Goal: Find specific page/section: Find specific page/section

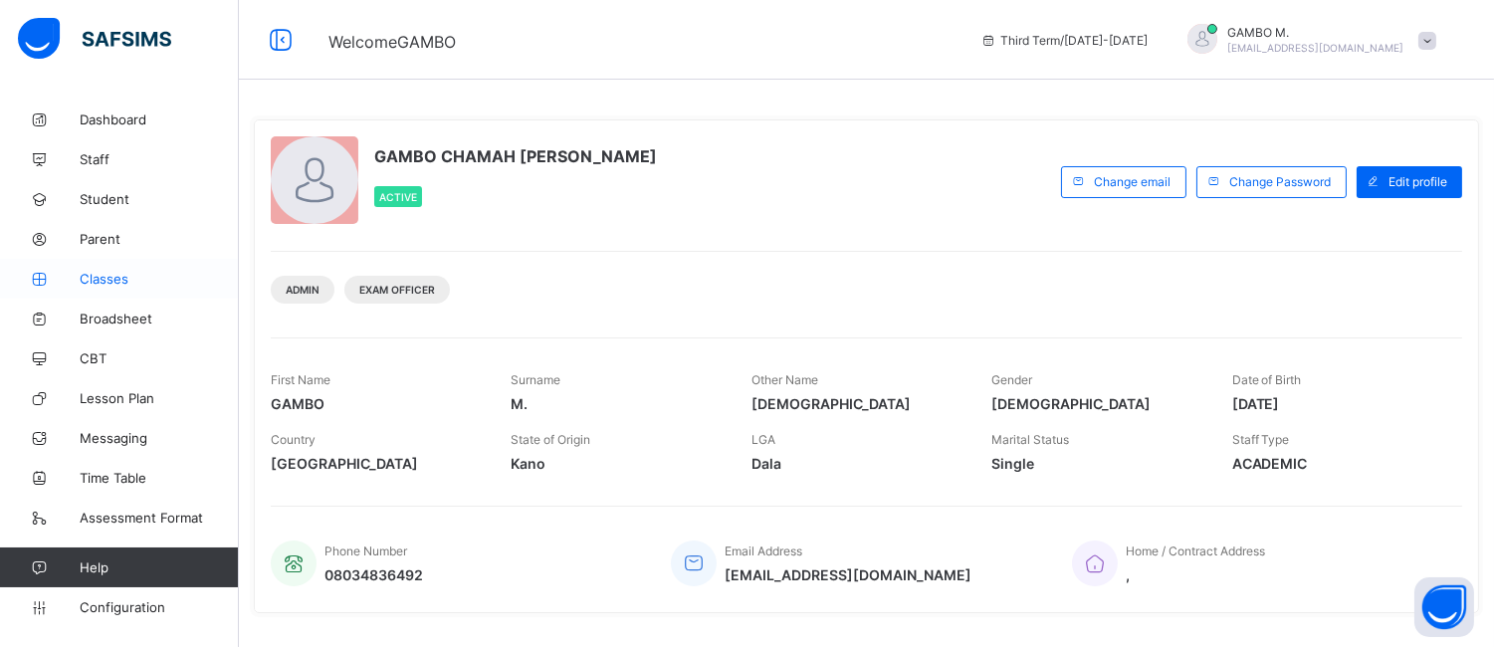
click at [116, 281] on span "Classes" at bounding box center [159, 279] width 159 height 16
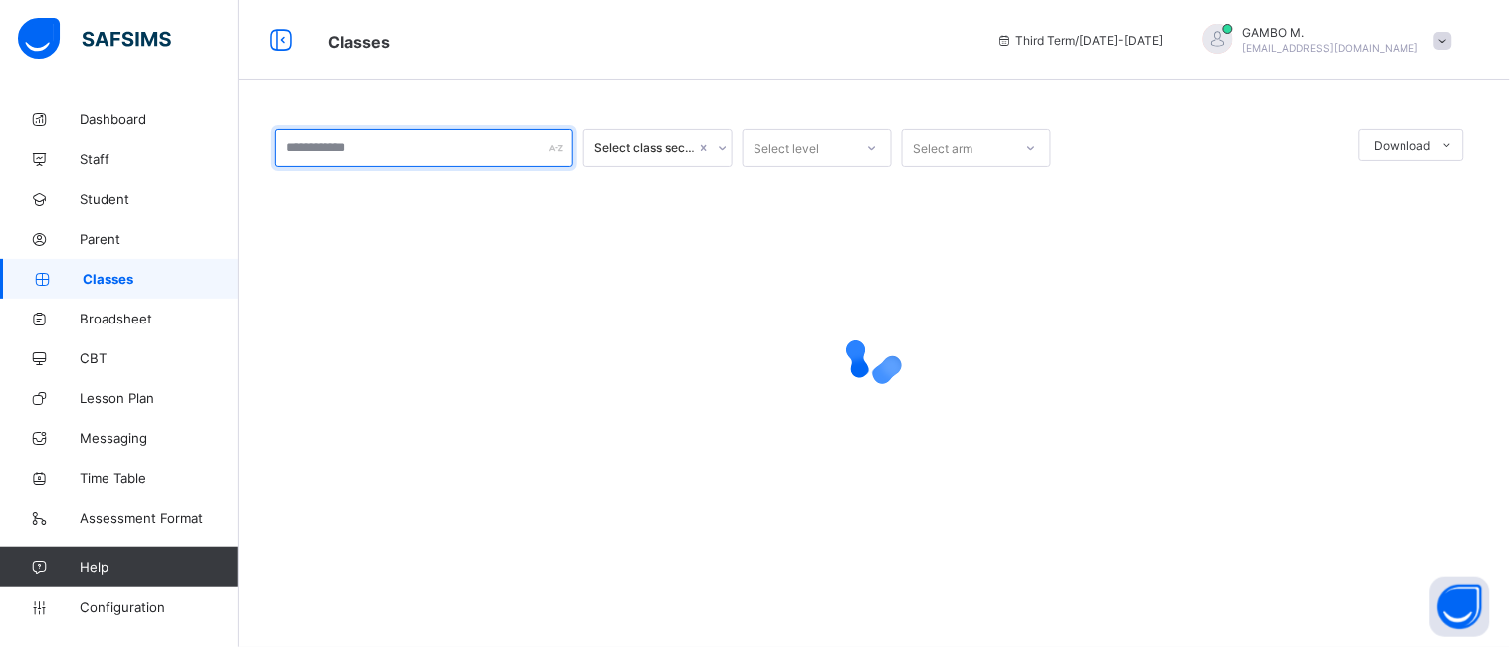
click at [521, 143] on input "text" at bounding box center [424, 148] width 299 height 38
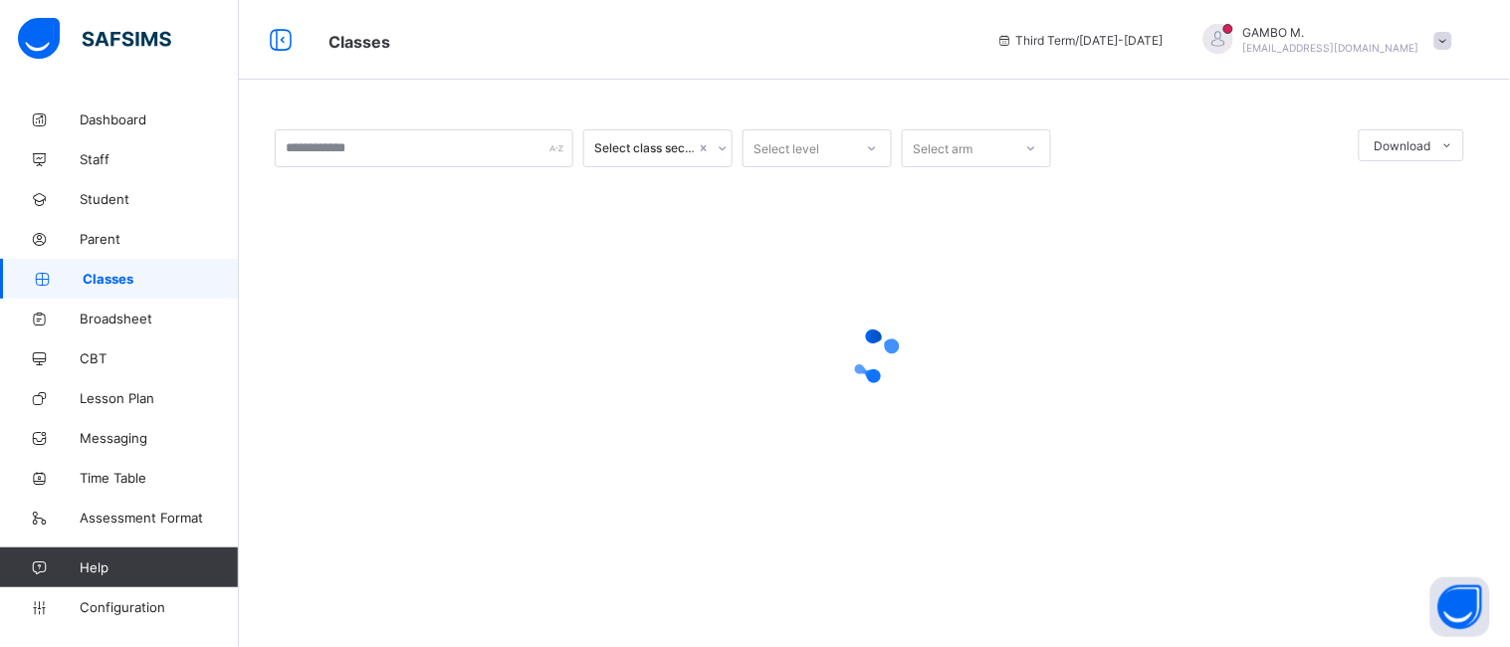
click at [979, 528] on div at bounding box center [874, 356] width 1199 height 378
click at [744, 443] on div at bounding box center [874, 356] width 1199 height 378
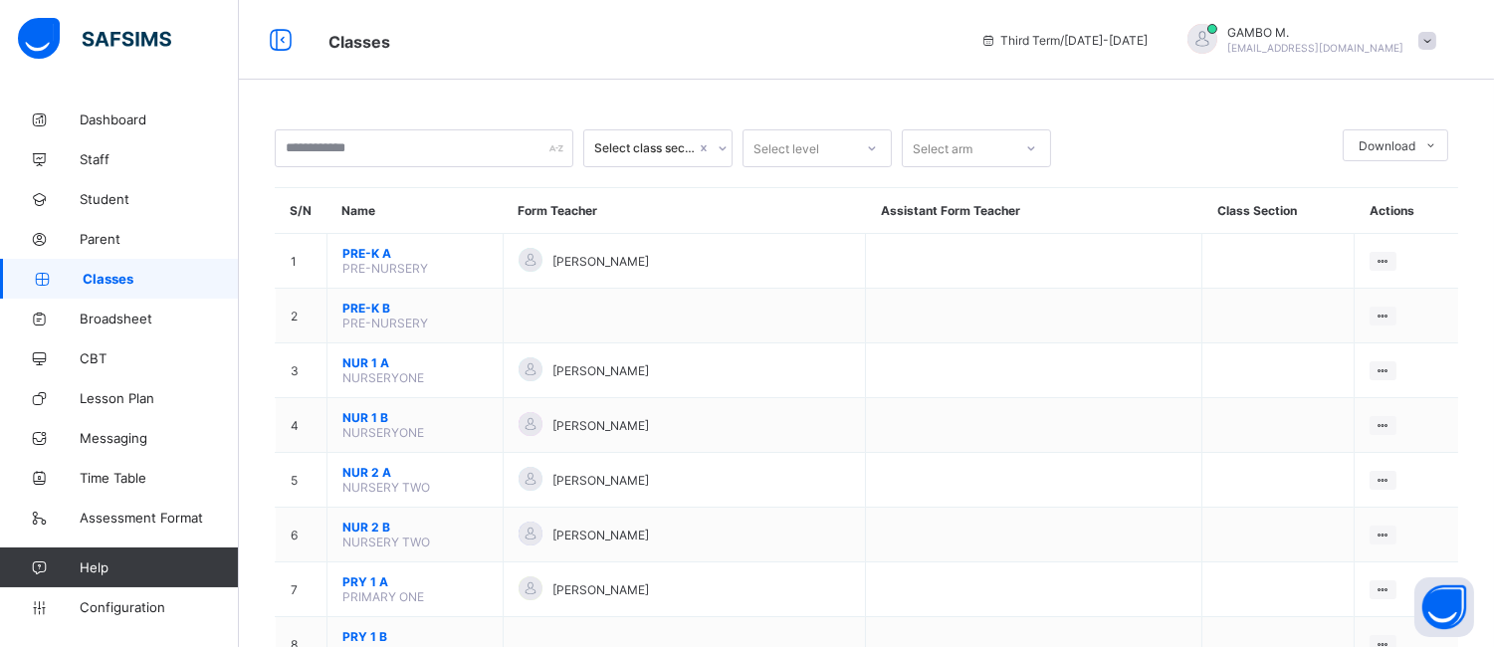
click at [871, 142] on icon at bounding box center [872, 148] width 12 height 20
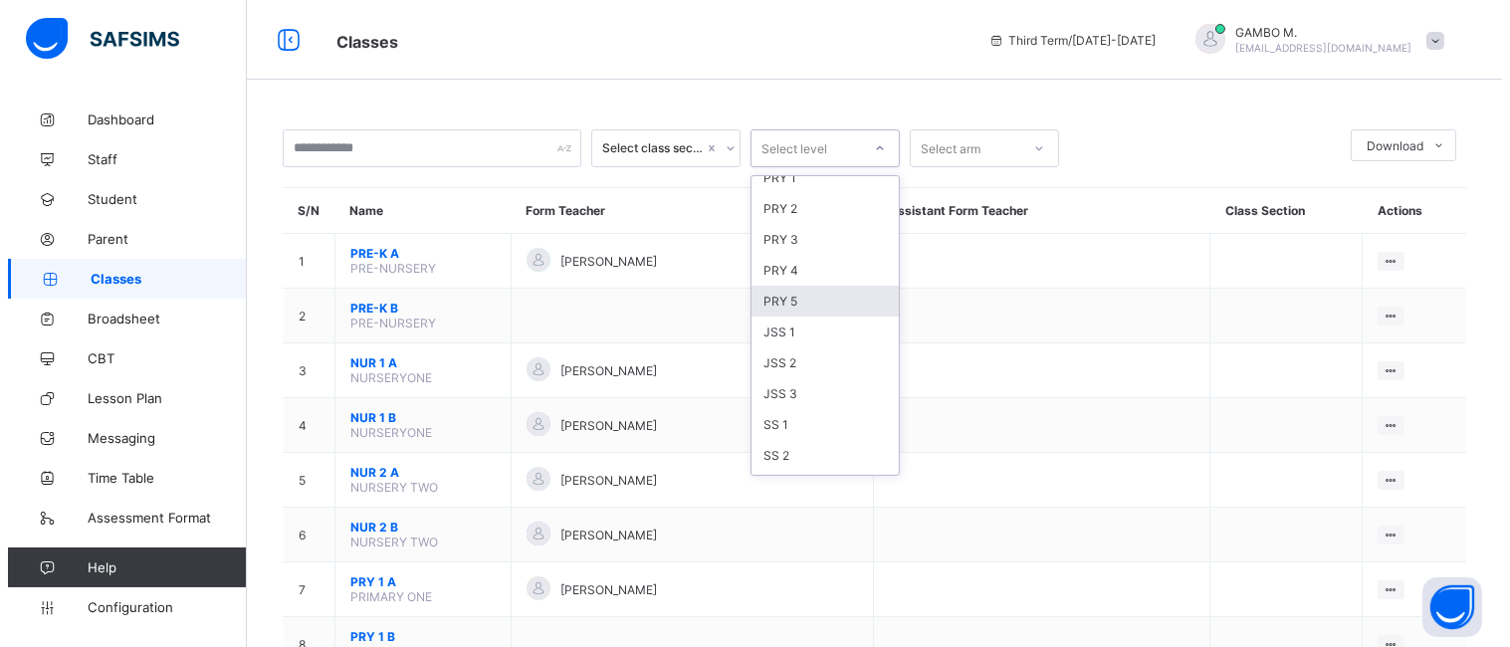
scroll to position [124, 0]
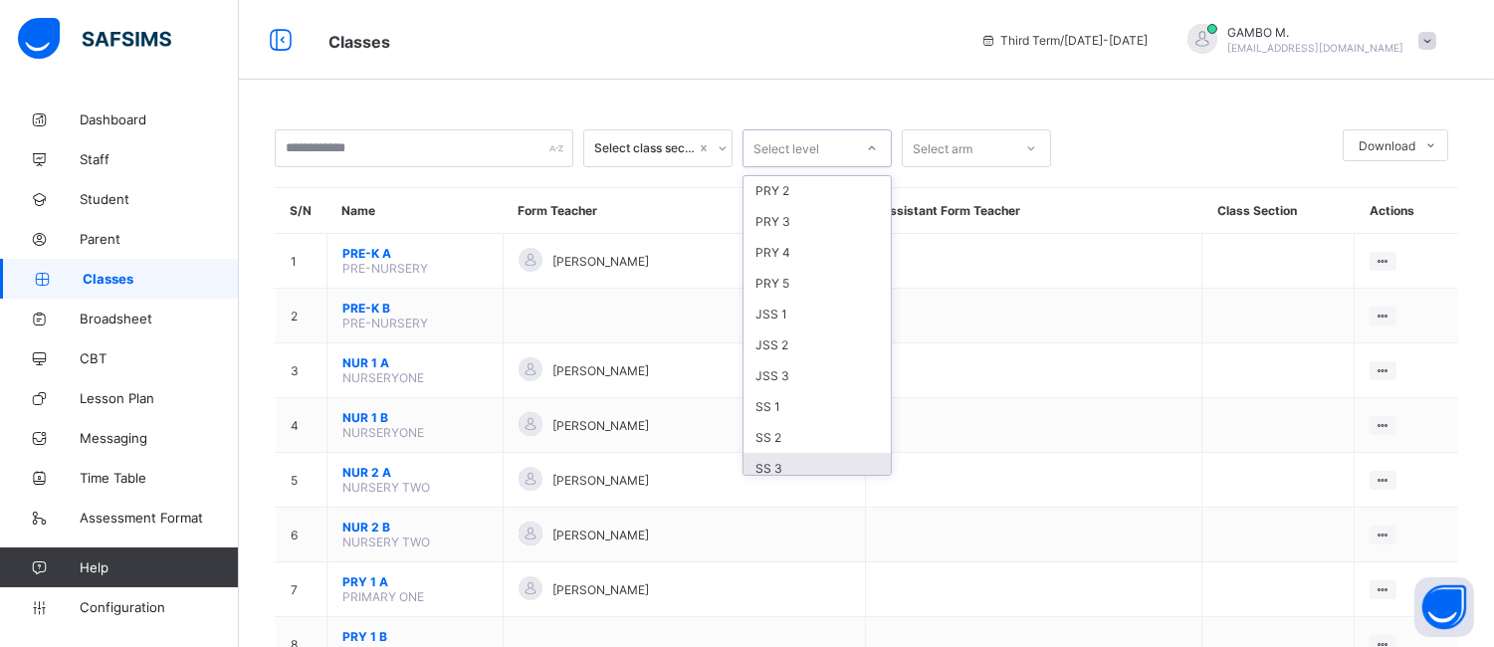
click at [816, 453] on div "SS 3" at bounding box center [816, 468] width 147 height 31
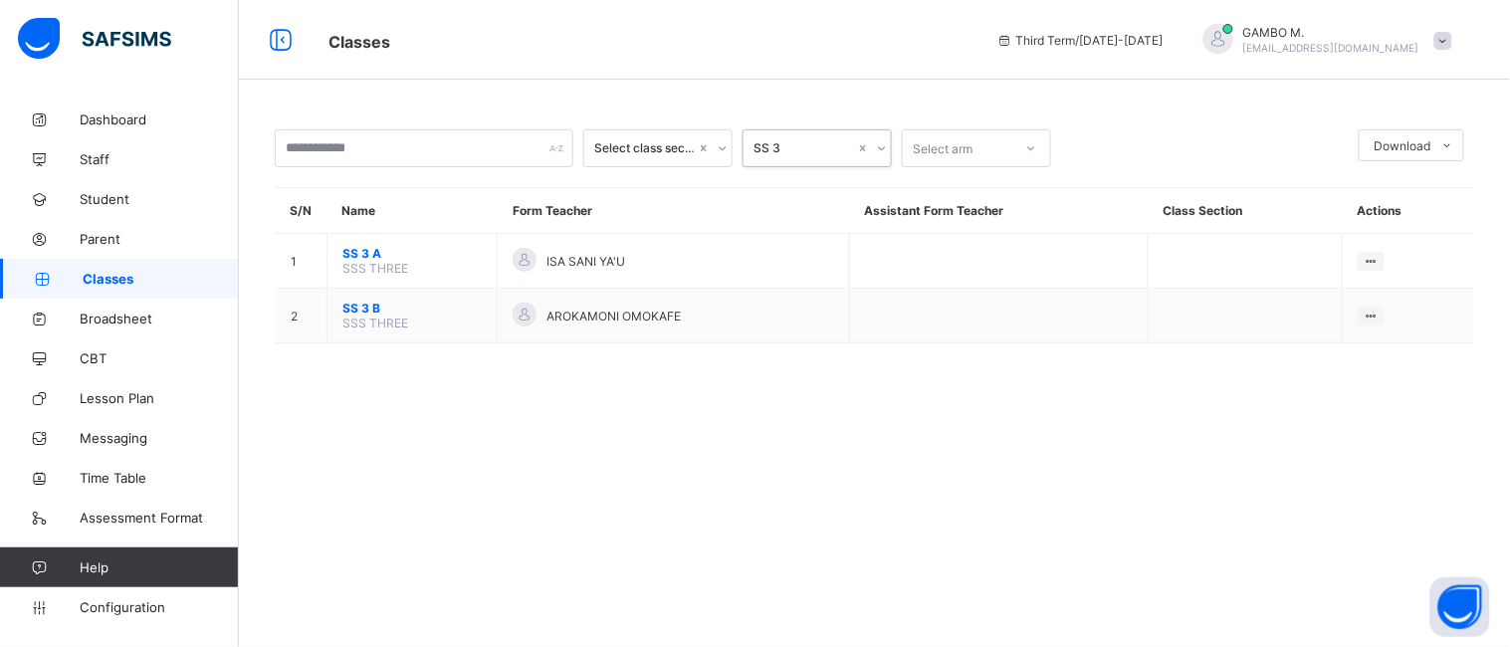
click at [989, 149] on div "Select arm" at bounding box center [957, 148] width 109 height 28
click at [978, 223] on div "B" at bounding box center [976, 222] width 147 height 31
click at [718, 146] on icon at bounding box center [723, 148] width 12 height 20
click at [119, 312] on span "Broadsheet" at bounding box center [159, 319] width 159 height 16
